Goal: Find specific page/section: Find specific page/section

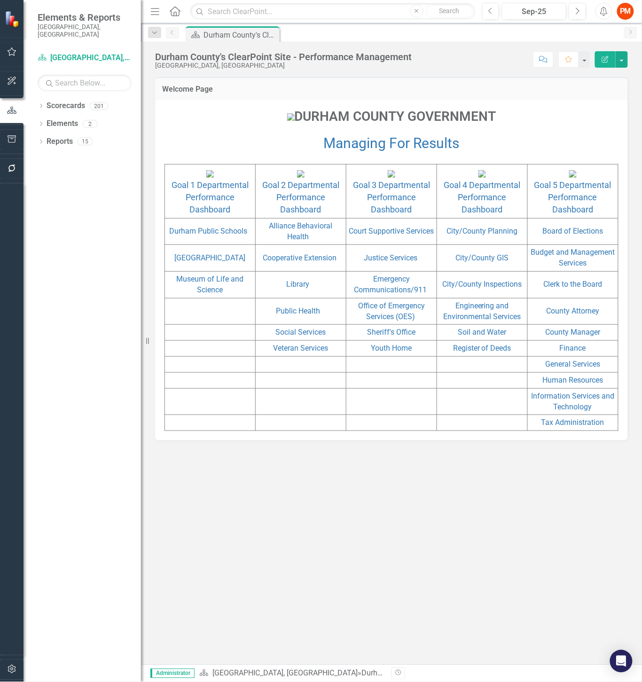
click at [370, 549] on div "Welcome Page DURHAM COUNTY GOVERNMENT Managing For Results Goal 1 Departmental …" at bounding box center [391, 371] width 501 height 588
click at [40, 104] on icon "Dropdown" at bounding box center [41, 106] width 7 height 5
click at [67, 80] on input "text" at bounding box center [85, 83] width 94 height 16
click at [237, 8] on input "text" at bounding box center [332, 11] width 284 height 16
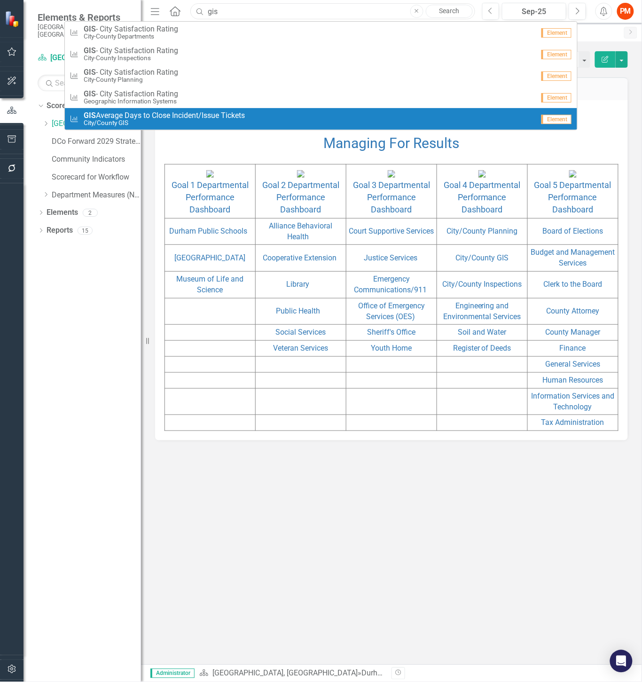
type input "gis"
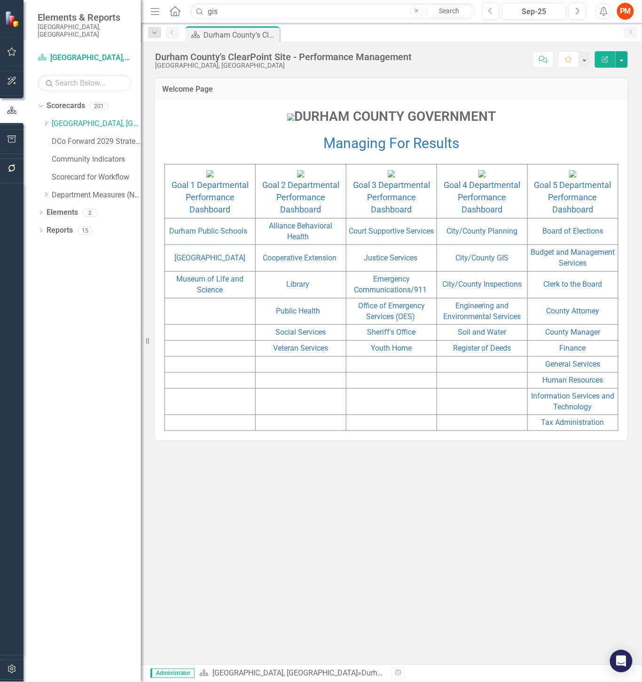
click at [202, 128] on p "DURHAM COUNTY GOVERNMENT" at bounding box center [392, 117] width 454 height 21
click at [43, 121] on icon "Dropdown" at bounding box center [45, 124] width 7 height 6
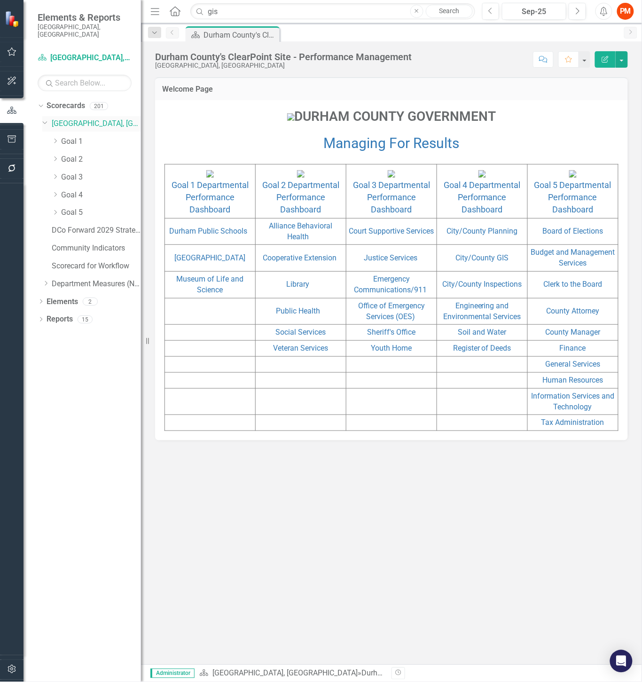
click at [43, 122] on div "Dropdown" at bounding box center [46, 124] width 9 height 5
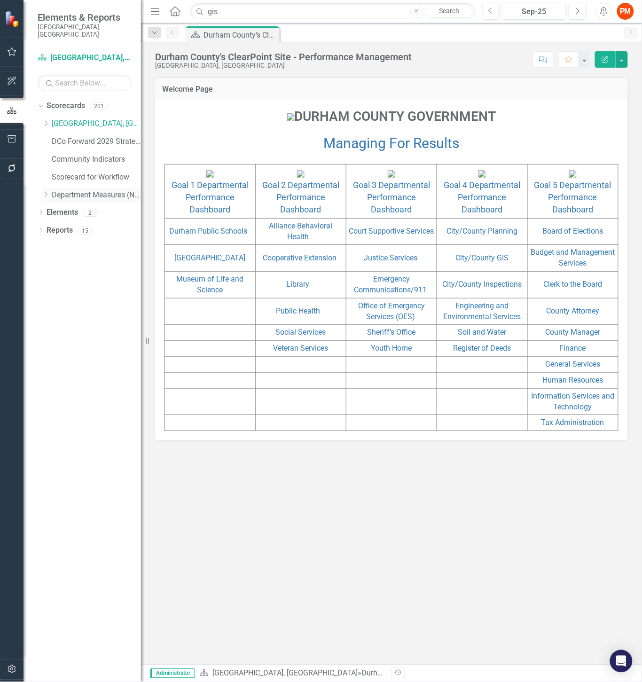
click at [45, 192] on icon "Dropdown" at bounding box center [45, 195] width 7 height 6
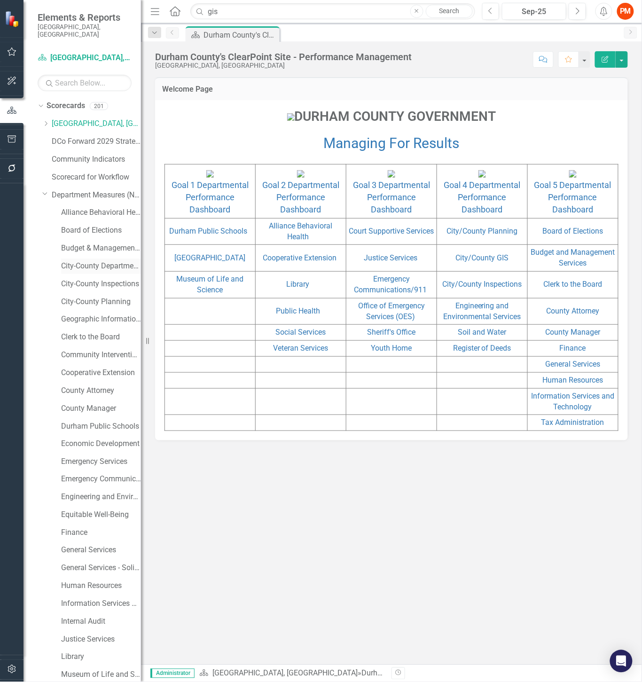
click at [82, 261] on link "City-County Departments" at bounding box center [101, 266] width 80 height 11
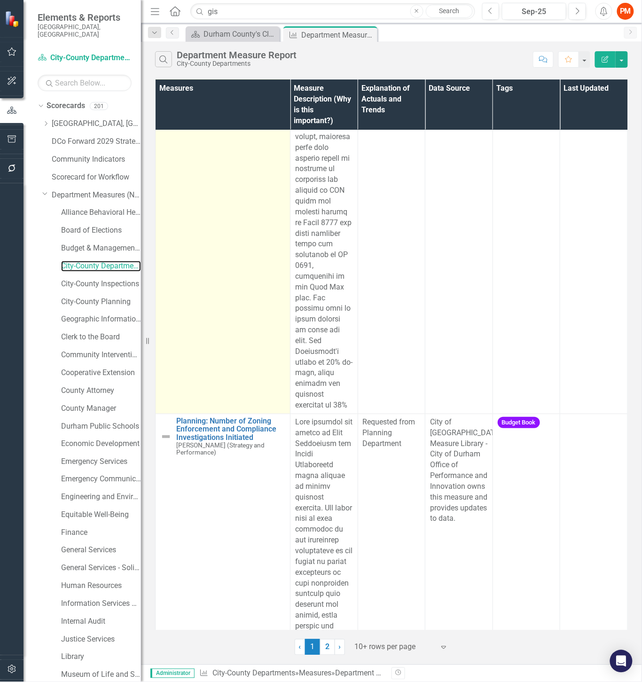
scroll to position [2821, 0]
